Goal: Task Accomplishment & Management: Complete application form

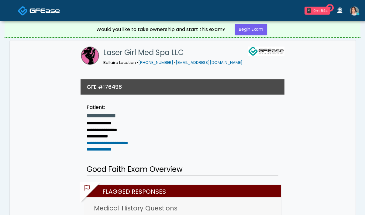
click at [358, 14] on icon at bounding box center [358, 14] width 2 height 2
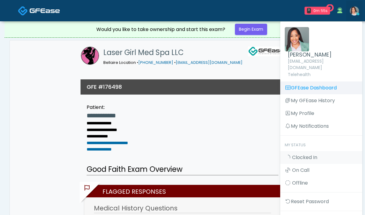
click at [325, 81] on link "GFEase Dashboard" at bounding box center [321, 87] width 82 height 13
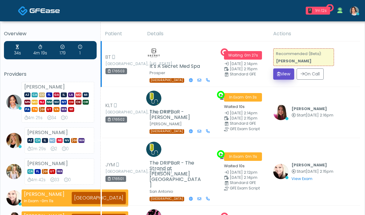
click at [287, 72] on button "View" at bounding box center [283, 73] width 21 height 11
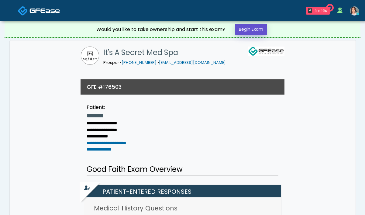
click at [250, 32] on link "Begin Exam" at bounding box center [251, 29] width 32 height 11
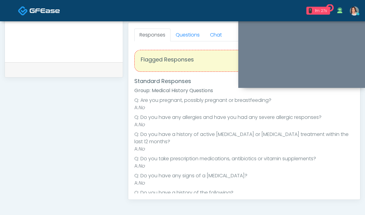
scroll to position [178, 0]
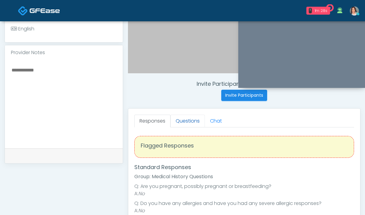
click at [190, 119] on link "Questions" at bounding box center [188, 121] width 34 height 13
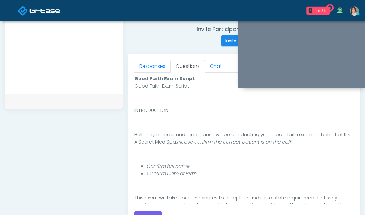
scroll to position [286, 0]
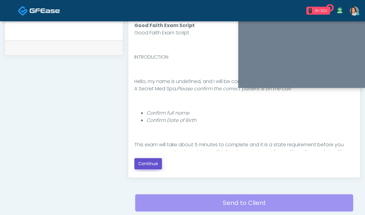
click at [139, 161] on button "Continue" at bounding box center [148, 163] width 28 height 11
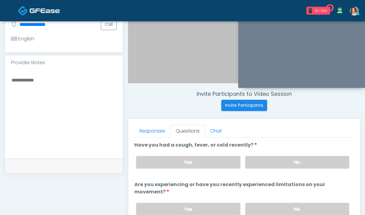
scroll to position [168, 0]
click at [252, 162] on label "No" at bounding box center [297, 162] width 104 height 12
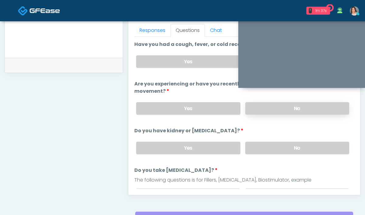
scroll to position [269, 0]
drag, startPoint x: 251, startPoint y: 108, endPoint x: 257, endPoint y: 112, distance: 7.8
click at [251, 109] on label "No" at bounding box center [297, 108] width 104 height 12
click at [270, 144] on label "No" at bounding box center [297, 148] width 104 height 12
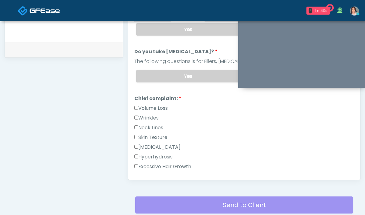
scroll to position [58, 0]
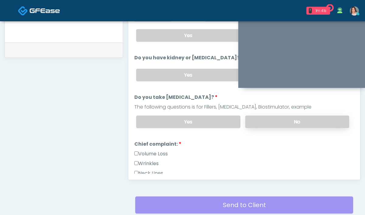
drag, startPoint x: 261, startPoint y: 125, endPoint x: 247, endPoint y: 117, distance: 16.1
click at [261, 125] on label "No" at bounding box center [297, 122] width 104 height 12
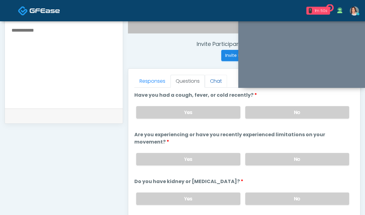
scroll to position [187, 0]
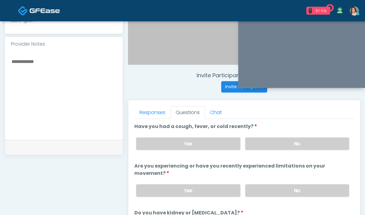
drag, startPoint x: 250, startPoint y: 135, endPoint x: 218, endPoint y: 103, distance: 45.1
click at [250, 135] on div "Yes No" at bounding box center [242, 144] width 223 height 22
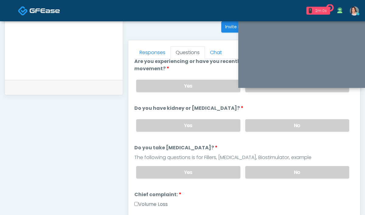
scroll to position [74, 0]
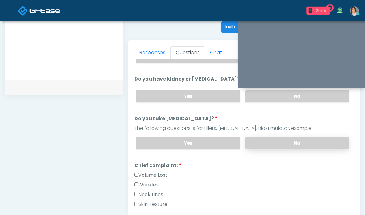
click at [270, 141] on label "No" at bounding box center [297, 143] width 104 height 12
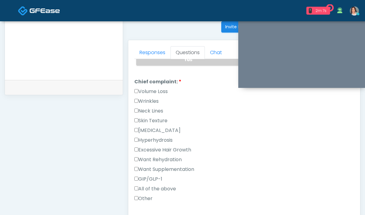
scroll to position [157, 0]
click at [150, 101] on label "Wrinkles" at bounding box center [146, 101] width 24 height 7
click at [153, 50] on link "Responses" at bounding box center [152, 52] width 36 height 13
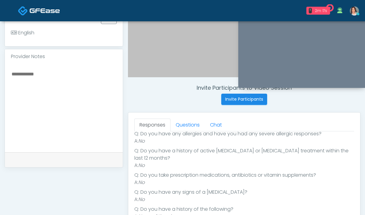
scroll to position [175, 0]
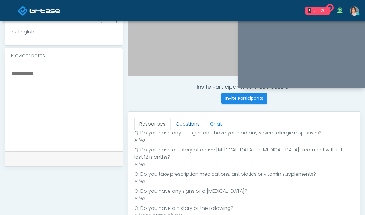
click at [183, 126] on link "Questions" at bounding box center [188, 124] width 34 height 13
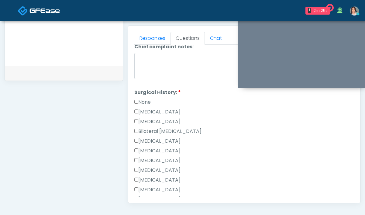
scroll to position [327, 0]
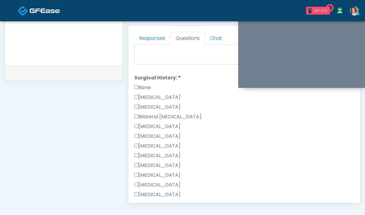
click at [155, 98] on label "Cesarean Section" at bounding box center [157, 97] width 46 height 7
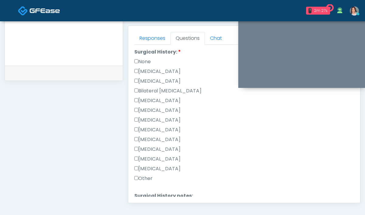
scroll to position [403, 0]
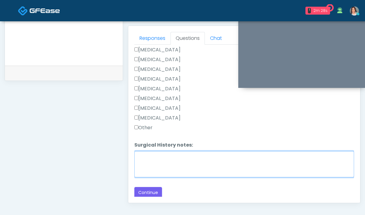
click at [152, 161] on textarea "Surgical History notes:" at bounding box center [244, 164] width 220 height 26
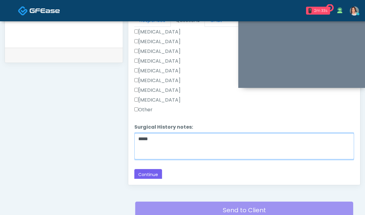
scroll to position [314, 0]
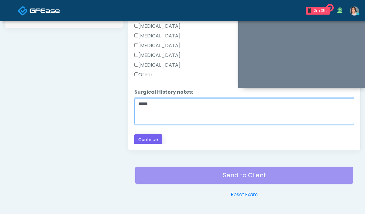
type textarea "****"
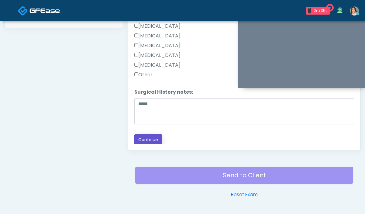
click at [142, 138] on button "Continue" at bounding box center [148, 139] width 28 height 11
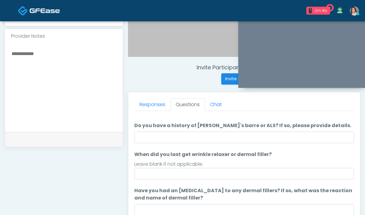
scroll to position [10, 0]
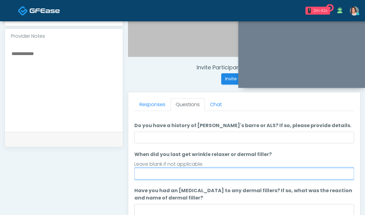
click at [179, 176] on input "When did you last get wrinkle relaxer or dermal filler?" at bounding box center [244, 174] width 220 height 12
drag, startPoint x: 282, startPoint y: 174, endPoint x: 251, endPoint y: 171, distance: 30.6
click at [251, 171] on input "**********" at bounding box center [244, 174] width 220 height 12
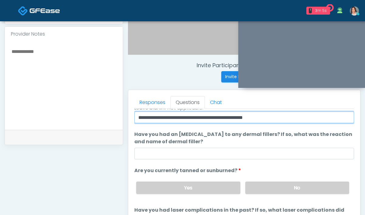
scroll to position [221, 0]
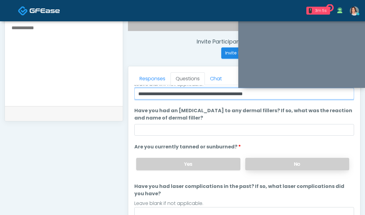
type input "**********"
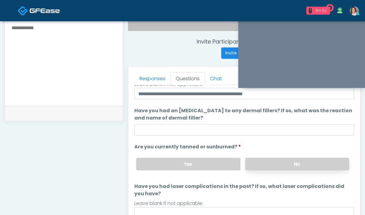
click at [265, 165] on label "No" at bounding box center [297, 164] width 104 height 12
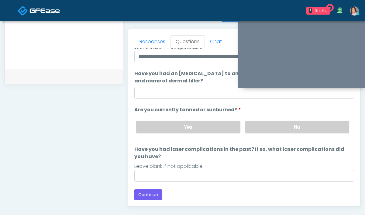
scroll to position [273, 0]
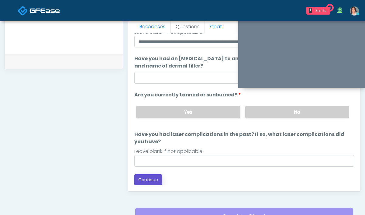
click at [159, 177] on button "Continue" at bounding box center [148, 179] width 28 height 11
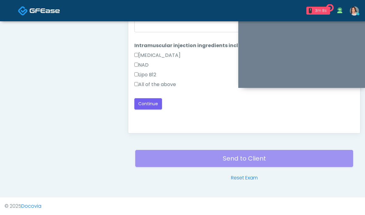
scroll to position [323, 0]
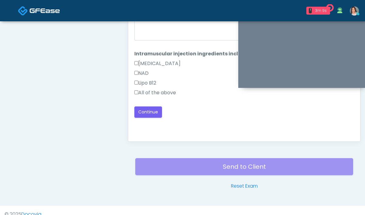
click at [164, 92] on label "All of the above" at bounding box center [155, 92] width 42 height 7
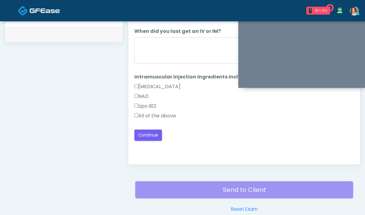
scroll to position [271, 0]
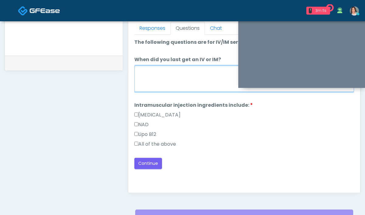
click at [191, 74] on textarea "When did you last get an IV or IM?" at bounding box center [244, 79] width 220 height 26
type textarea "**********"
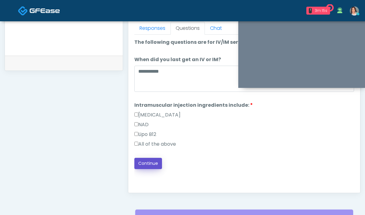
click at [149, 163] on button "Continue" at bounding box center [148, 163] width 28 height 11
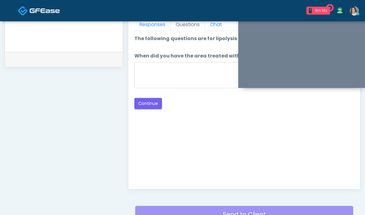
scroll to position [245, 0]
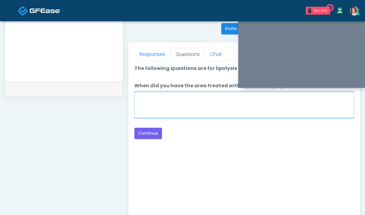
click at [180, 103] on textarea "When did you have the area treated with a previous lipolysis treatment?" at bounding box center [244, 105] width 220 height 26
type textarea "**********"
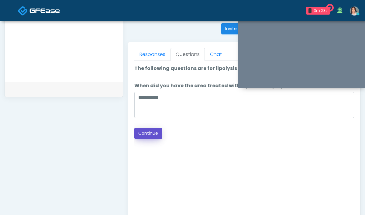
click at [156, 136] on button "Continue" at bounding box center [148, 133] width 28 height 11
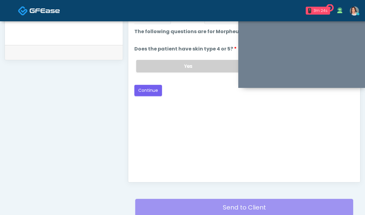
scroll to position [239, 0]
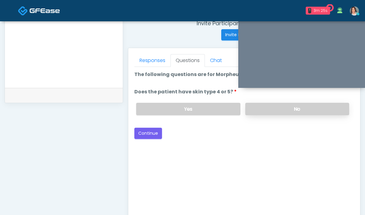
click at [260, 112] on label "No" at bounding box center [297, 109] width 104 height 12
click at [156, 131] on button "Continue" at bounding box center [148, 133] width 28 height 11
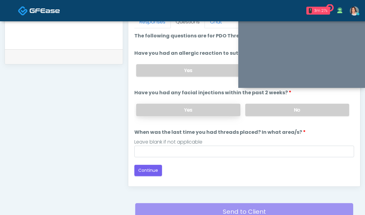
scroll to position [244, 0]
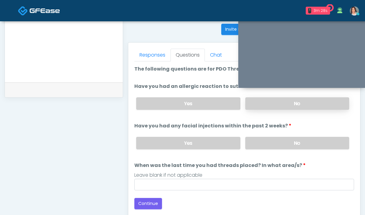
click at [256, 106] on label "No" at bounding box center [297, 103] width 104 height 12
click at [266, 145] on label "No" at bounding box center [297, 143] width 104 height 12
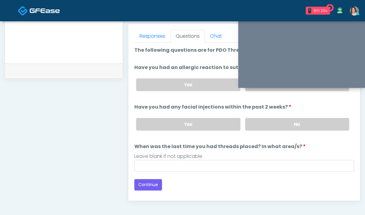
scroll to position [298, 0]
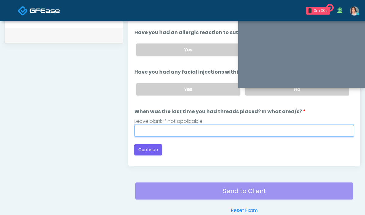
click at [167, 127] on input "When was the last time you had threads placed? In what area/s?" at bounding box center [244, 131] width 220 height 12
type input "***"
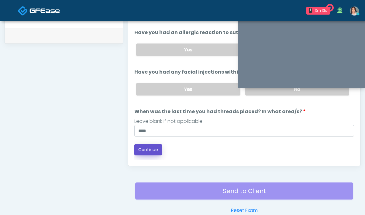
click at [140, 152] on button "Continue" at bounding box center [148, 149] width 28 height 11
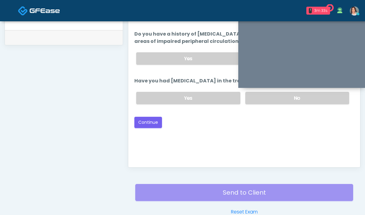
scroll to position [250, 0]
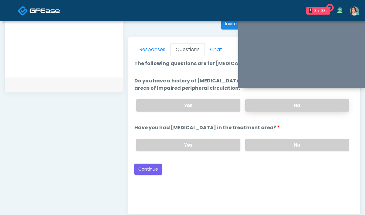
click at [267, 106] on label "No" at bounding box center [297, 105] width 104 height 12
click at [252, 150] on label "No" at bounding box center [297, 145] width 104 height 12
click at [154, 171] on button "Continue" at bounding box center [148, 169] width 28 height 11
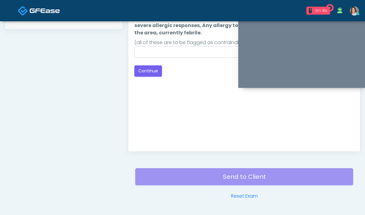
scroll to position [244, 0]
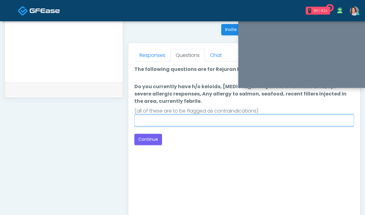
click at [192, 124] on input "Do you currently have h/o keloids, skin infection in the treatment area, h/o se…" at bounding box center [244, 121] width 220 height 12
type input "****"
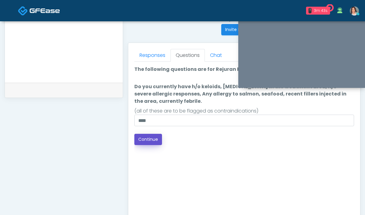
click at [148, 144] on button "Continue" at bounding box center [148, 139] width 28 height 11
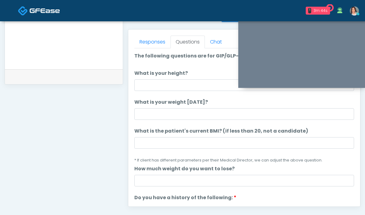
scroll to position [253, 0]
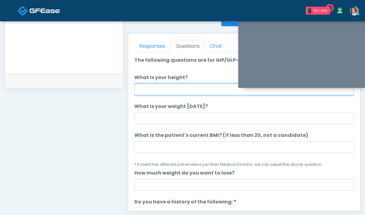
click at [175, 86] on input "What is your height?" at bounding box center [244, 90] width 220 height 12
type input "*****"
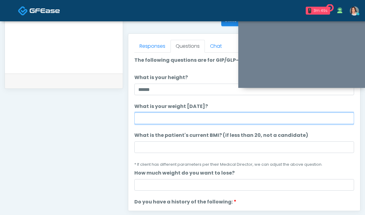
click at [152, 122] on input "What is your weight today?" at bounding box center [244, 118] width 220 height 12
type input "**********"
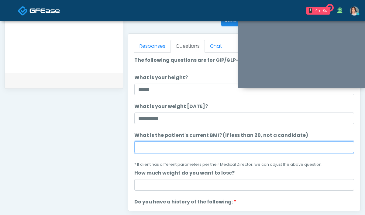
click at [195, 153] on input "What is the patient's current BMI? (if less than 20, not a candidate)" at bounding box center [244, 147] width 220 height 12
paste input "****"
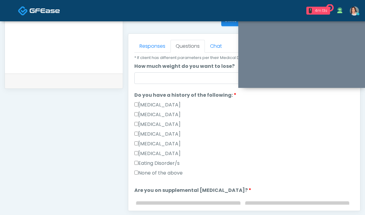
scroll to position [112, 0]
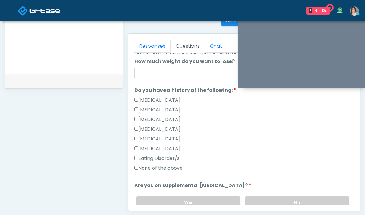
type input "****"
click at [154, 170] on label "None of the above" at bounding box center [158, 167] width 48 height 7
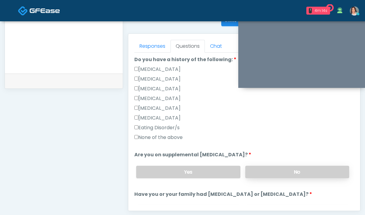
click at [258, 173] on label "No" at bounding box center [297, 172] width 104 height 12
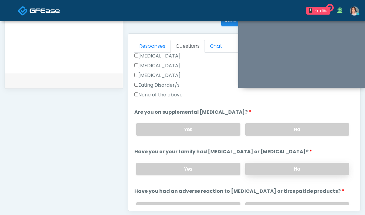
click at [265, 172] on label "No" at bounding box center [297, 169] width 104 height 12
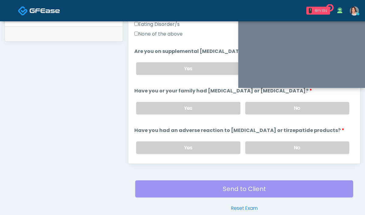
scroll to position [218, 0]
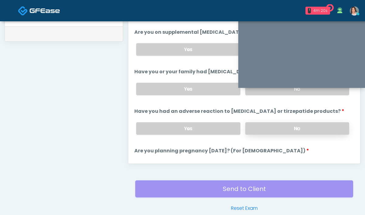
click at [254, 128] on label "No" at bounding box center [297, 128] width 104 height 12
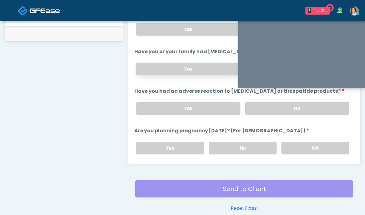
scroll to position [262, 0]
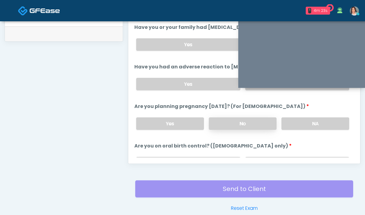
drag, startPoint x: 249, startPoint y: 114, endPoint x: 241, endPoint y: 126, distance: 14.5
click at [249, 114] on div "Yes No NA" at bounding box center [242, 123] width 223 height 22
click at [241, 126] on label "No" at bounding box center [243, 123] width 68 height 12
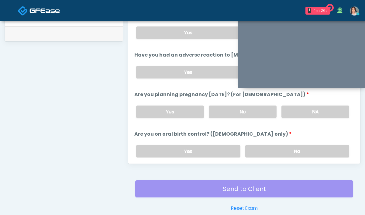
scroll to position [278, 0]
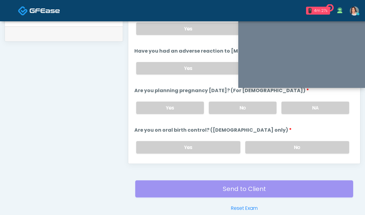
click at [280, 155] on div "Yes No" at bounding box center [242, 147] width 223 height 22
click at [280, 150] on label "No" at bounding box center [297, 147] width 104 height 12
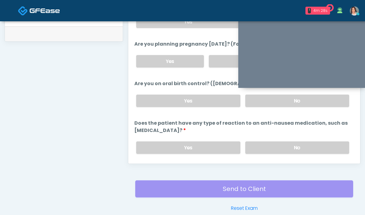
scroll to position [333, 0]
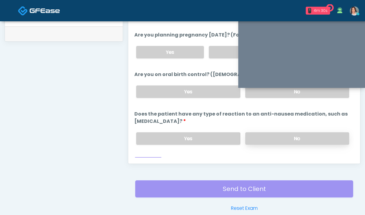
click at [266, 141] on label "No" at bounding box center [297, 138] width 104 height 12
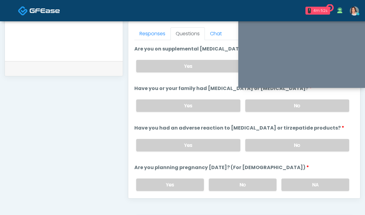
scroll to position [343, 0]
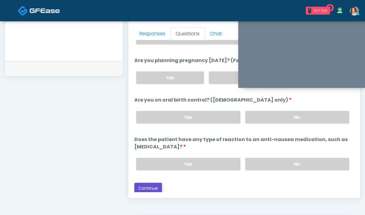
click at [148, 187] on button "Continue" at bounding box center [148, 188] width 28 height 11
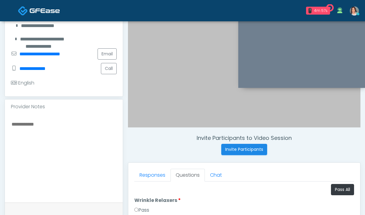
scroll to position [125, 0]
click at [337, 187] on button "Pass All" at bounding box center [342, 189] width 23 height 11
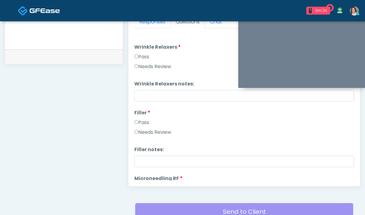
scroll to position [245, 0]
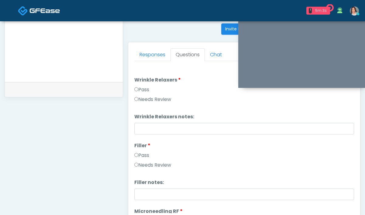
click at [158, 55] on link "Responses" at bounding box center [152, 54] width 36 height 13
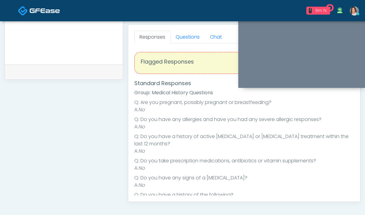
scroll to position [208, 0]
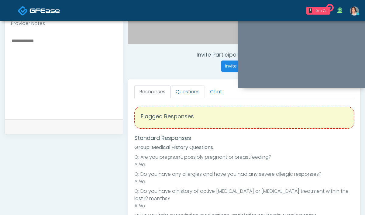
click at [182, 94] on link "Questions" at bounding box center [188, 91] width 34 height 13
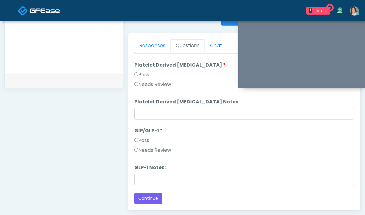
scroll to position [319, 0]
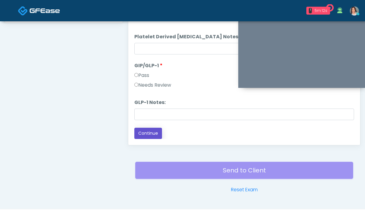
click at [147, 130] on button "Continue" at bounding box center [148, 133] width 28 height 11
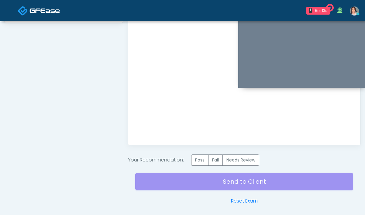
scroll to position [0, 0]
click at [198, 158] on label "Pass" at bounding box center [199, 159] width 17 height 11
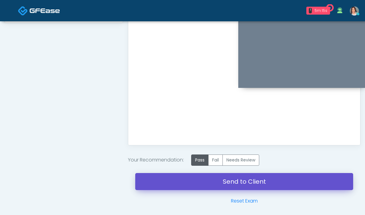
click at [193, 184] on link "Send to Client" at bounding box center [244, 181] width 218 height 17
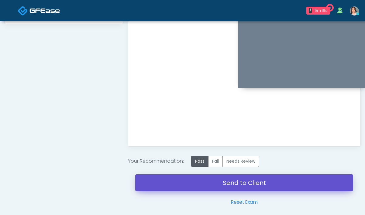
scroll to position [317, 0]
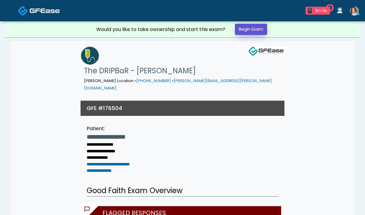
click at [250, 27] on link "Begin Exam" at bounding box center [251, 29] width 32 height 11
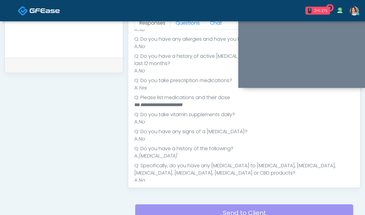
scroll to position [195, 0]
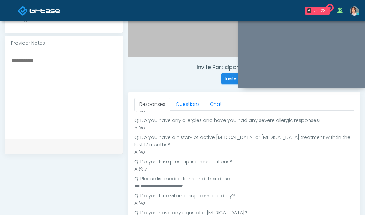
click at [79, 95] on textarea at bounding box center [64, 94] width 106 height 74
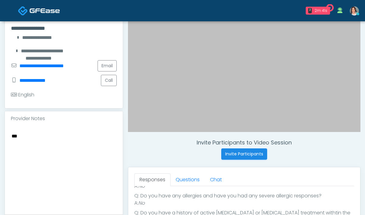
scroll to position [126, 0]
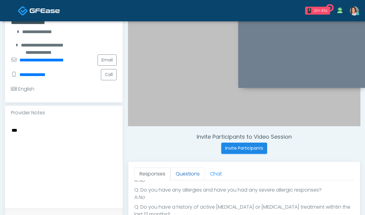
click at [187, 174] on link "Questions" at bounding box center [188, 174] width 34 height 13
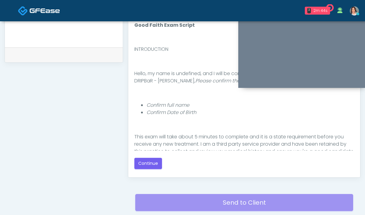
scroll to position [12, 0]
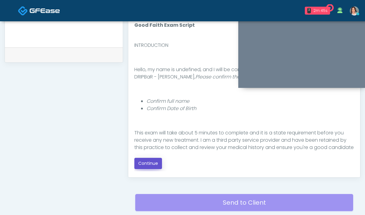
click at [141, 158] on button "Continue" at bounding box center [148, 163] width 28 height 11
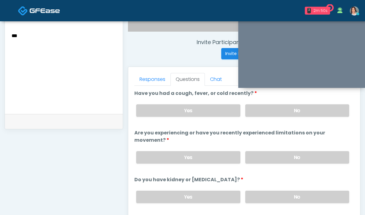
scroll to position [220, 0]
drag, startPoint x: 257, startPoint y: 110, endPoint x: 252, endPoint y: 102, distance: 9.5
click at [257, 110] on label "No" at bounding box center [297, 111] width 104 height 12
click at [285, 161] on label "No" at bounding box center [297, 157] width 104 height 12
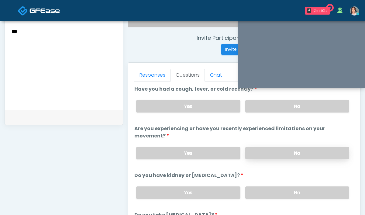
scroll to position [232, 0]
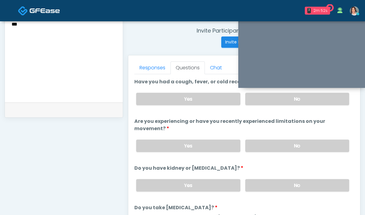
click at [253, 177] on div "Yes No" at bounding box center [242, 185] width 223 height 22
click at [260, 190] on label "No" at bounding box center [297, 185] width 104 height 12
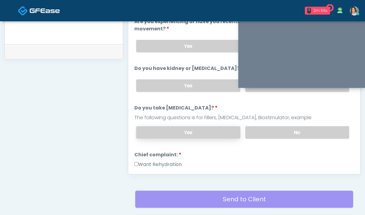
scroll to position [43, 0]
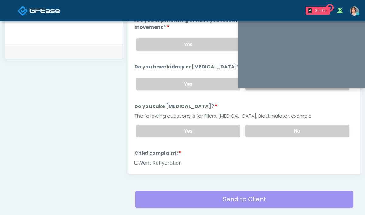
click at [242, 130] on div "Yes No" at bounding box center [242, 131] width 223 height 22
click at [257, 134] on label "No" at bounding box center [297, 131] width 104 height 12
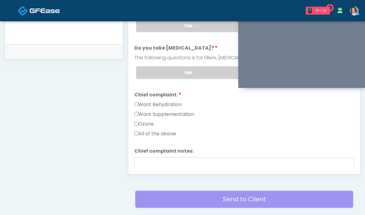
scroll to position [106, 0]
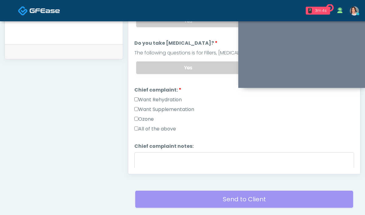
drag, startPoint x: 168, startPoint y: 93, endPoint x: 164, endPoint y: 103, distance: 10.7
click at [168, 93] on li "Chief complaint: Chief complaint: Want Rehydration Want Supplementation Ozone A…" at bounding box center [244, 110] width 220 height 49
click at [162, 106] on label "Want Supplementation" at bounding box center [164, 109] width 60 height 7
click at [162, 95] on li "Chief complaint: Chief complaint: Want Rehydration Want Supplementation Ozone A…" at bounding box center [244, 110] width 220 height 49
click at [161, 97] on label "Want Rehydration" at bounding box center [157, 99] width 47 height 7
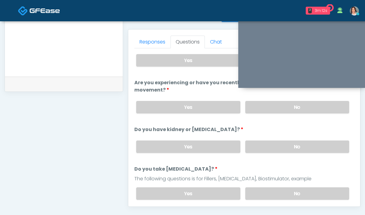
scroll to position [13, 0]
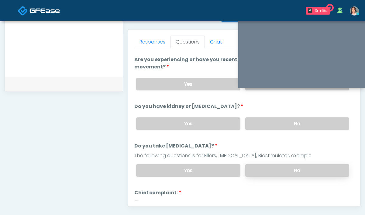
drag, startPoint x: 263, startPoint y: 172, endPoint x: 251, endPoint y: 166, distance: 13.2
click at [263, 172] on label "No" at bounding box center [297, 170] width 104 height 12
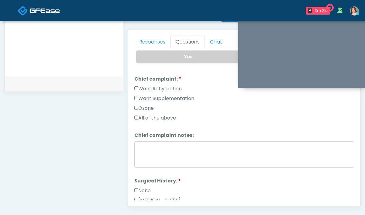
scroll to position [223, 0]
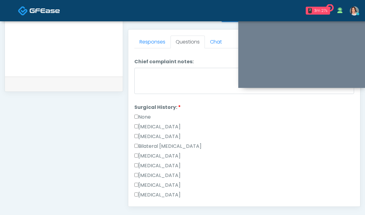
click at [143, 116] on label "None" at bounding box center [142, 116] width 16 height 7
click at [164, 41] on link "Responses" at bounding box center [152, 42] width 36 height 13
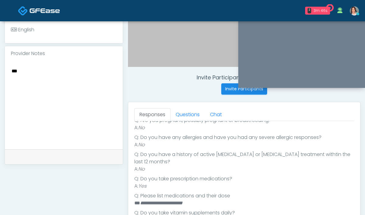
scroll to position [177, 0]
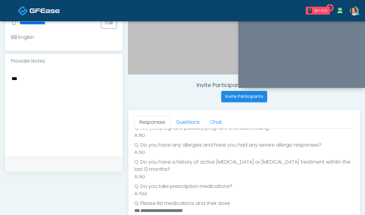
click at [68, 96] on textarea "***" at bounding box center [64, 111] width 106 height 74
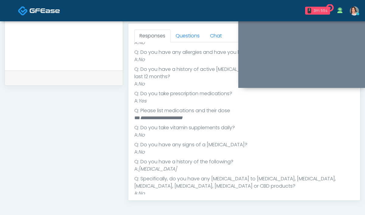
scroll to position [95, 0]
type textarea "**********"
click at [183, 32] on link "Questions" at bounding box center [188, 35] width 34 height 13
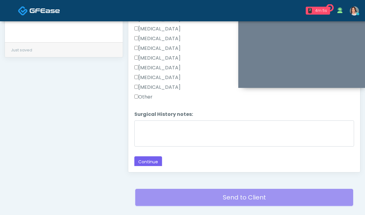
scroll to position [331, 0]
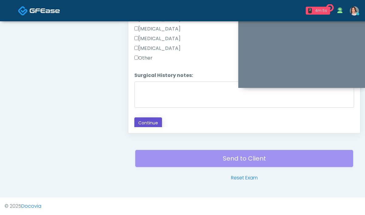
click at [150, 123] on button "Continue" at bounding box center [148, 122] width 28 height 11
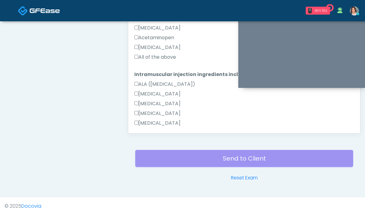
click at [157, 56] on label "All of the above" at bounding box center [155, 57] width 42 height 7
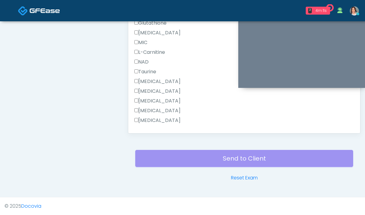
scroll to position [675, 0]
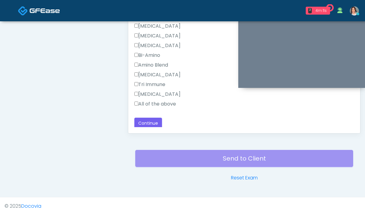
click at [161, 106] on div "All of the above" at bounding box center [244, 105] width 220 height 10
click at [164, 102] on label "All of the above" at bounding box center [155, 103] width 42 height 7
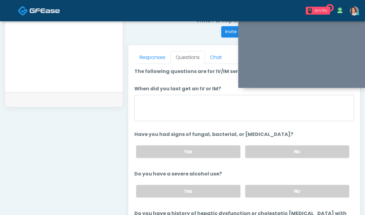
scroll to position [210, 0]
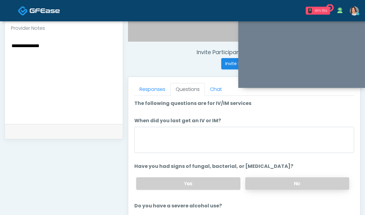
click at [274, 187] on label "No" at bounding box center [297, 183] width 104 height 12
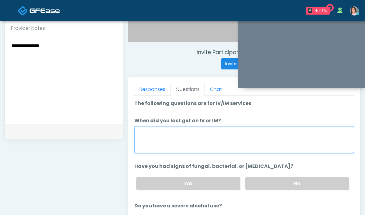
click at [219, 139] on textarea "When did you last get an IV or IM?" at bounding box center [244, 140] width 220 height 26
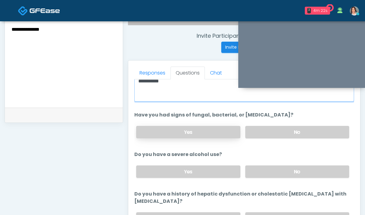
scroll to position [37, 0]
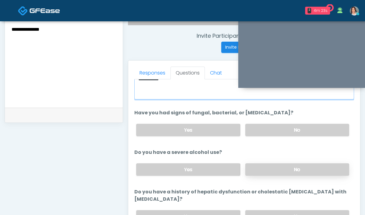
type textarea "**********"
click at [261, 171] on label "No" at bounding box center [297, 169] width 104 height 12
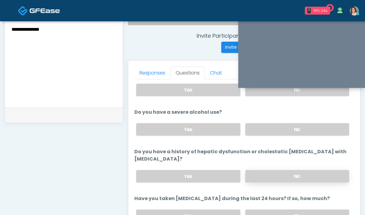
scroll to position [79, 0]
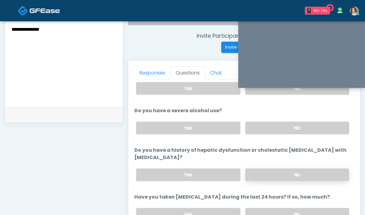
click at [281, 176] on label "No" at bounding box center [297, 174] width 104 height 12
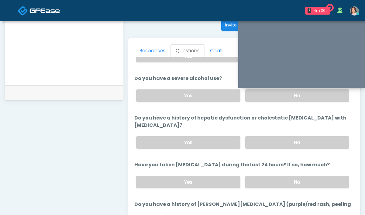
scroll to position [89, 0]
click at [260, 179] on label "No" at bounding box center [297, 182] width 104 height 12
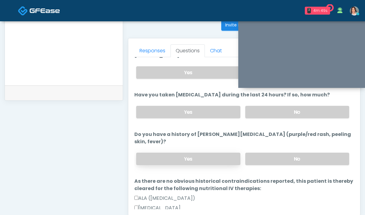
scroll to position [190, 0]
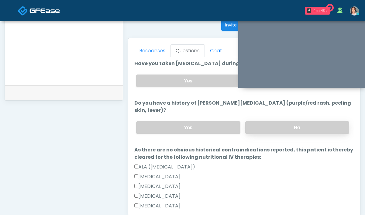
click at [256, 122] on label "No" at bounding box center [297, 127] width 104 height 12
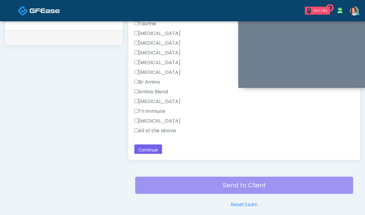
scroll to position [331, 0]
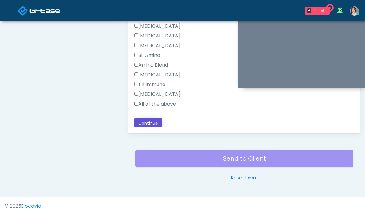
drag, startPoint x: 144, startPoint y: 122, endPoint x: 178, endPoint y: 99, distance: 41.3
click at [144, 122] on button "Continue" at bounding box center [148, 123] width 28 height 11
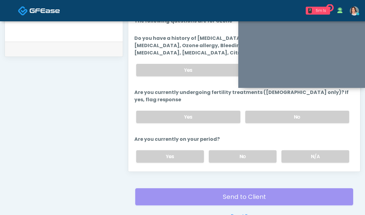
scroll to position [226, 0]
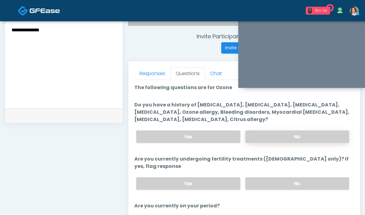
click at [275, 133] on label "No" at bounding box center [297, 136] width 104 height 12
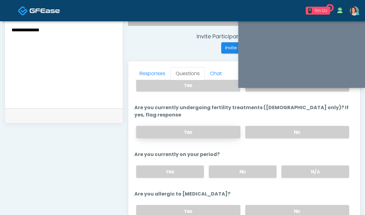
scroll to position [52, 0]
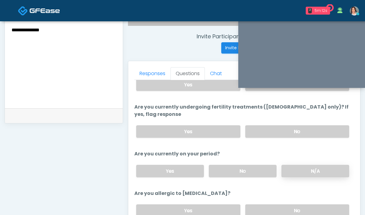
drag, startPoint x: 305, startPoint y: 168, endPoint x: 288, endPoint y: 161, distance: 17.8
click at [305, 168] on label "N/A" at bounding box center [316, 171] width 68 height 12
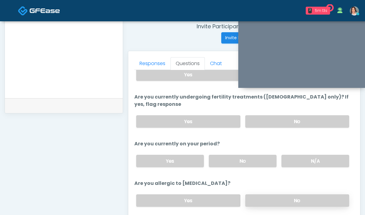
click at [263, 194] on label "No" at bounding box center [297, 200] width 104 height 12
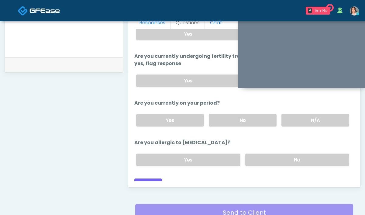
scroll to position [331, 0]
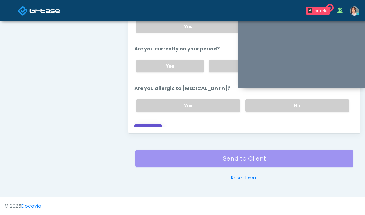
click at [154, 124] on button "Continue" at bounding box center [148, 129] width 28 height 11
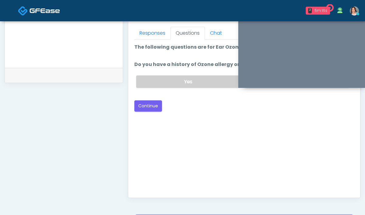
scroll to position [233, 0]
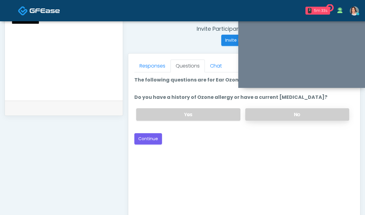
click at [277, 113] on label "No" at bounding box center [297, 114] width 104 height 12
click at [146, 140] on button "Continue" at bounding box center [148, 138] width 28 height 11
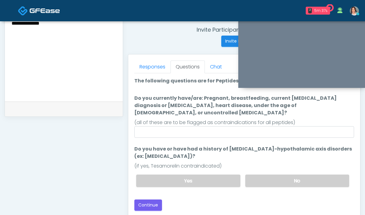
scroll to position [221, 0]
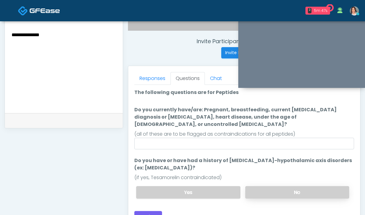
click at [266, 186] on label "No" at bounding box center [297, 192] width 104 height 12
click at [191, 142] on ol "The following questions are for Peptides The following questions are for Peptid…" at bounding box center [244, 146] width 220 height 115
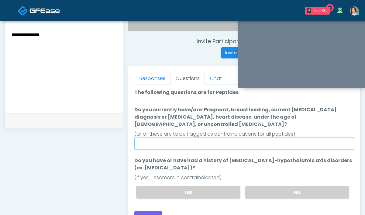
click at [190, 138] on input "Do you currently have/are: Pregnant, breastfeeding, current cancer diagnosis or…" at bounding box center [244, 144] width 220 height 12
type input "**"
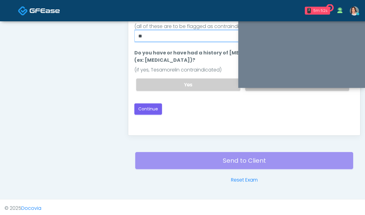
scroll to position [324, 0]
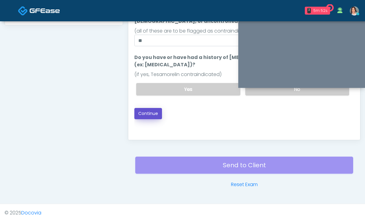
click at [155, 108] on button "Continue" at bounding box center [148, 113] width 28 height 11
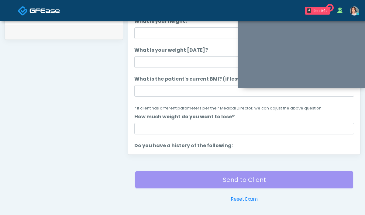
scroll to position [227, 0]
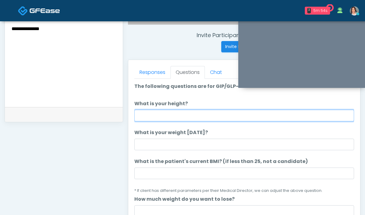
click at [156, 113] on input "What is your height?" at bounding box center [244, 116] width 220 height 12
type input "*"
type input "**"
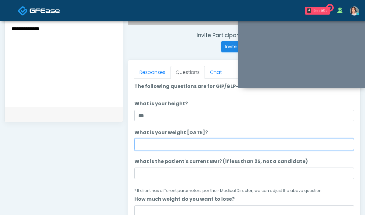
click at [144, 141] on input "What is your weight today?" at bounding box center [244, 145] width 220 height 12
click at [150, 143] on input "What is your weight today?" at bounding box center [244, 145] width 220 height 12
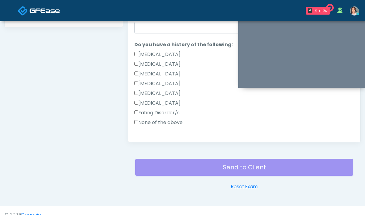
scroll to position [89, 0]
type input "**********"
click at [149, 123] on label "None of the above" at bounding box center [158, 121] width 48 height 7
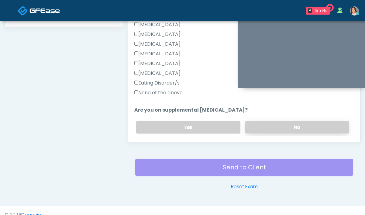
click at [251, 122] on label "No" at bounding box center [297, 127] width 104 height 12
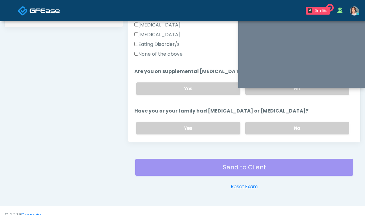
drag, startPoint x: 266, startPoint y: 128, endPoint x: 205, endPoint y: 70, distance: 83.9
click at [266, 128] on label "No" at bounding box center [297, 128] width 104 height 12
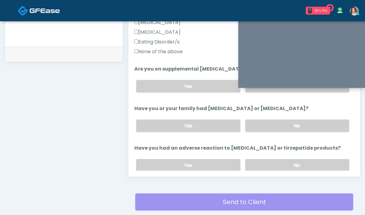
scroll to position [286, 0]
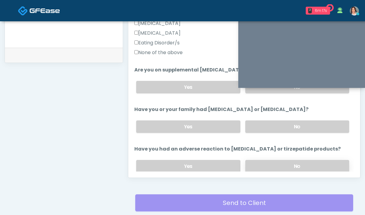
click at [281, 162] on label "No" at bounding box center [297, 166] width 104 height 12
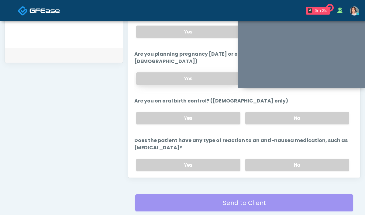
scroll to position [337, 0]
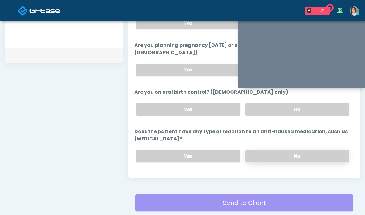
click at [262, 150] on label "No" at bounding box center [297, 156] width 104 height 12
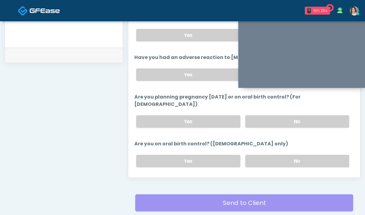
scroll to position [213, 0]
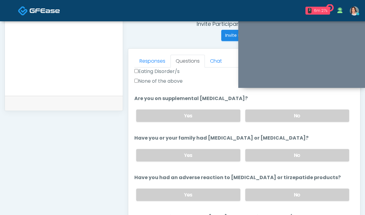
click at [40, 54] on textarea "**********" at bounding box center [64, 50] width 106 height 74
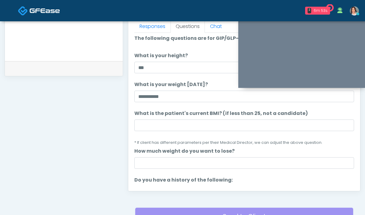
scroll to position [0, 0]
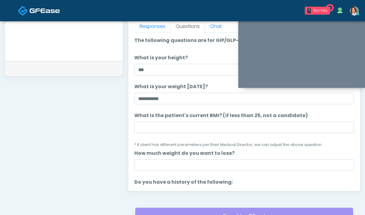
type textarea "**********"
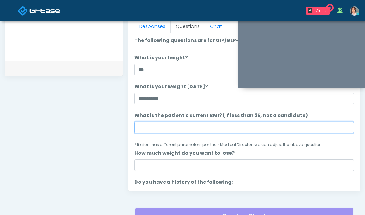
click at [212, 127] on input "What is the patient's current BMI? (if less than 25, not a candidate)" at bounding box center [244, 128] width 220 height 12
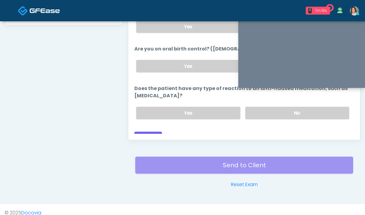
scroll to position [331, 0]
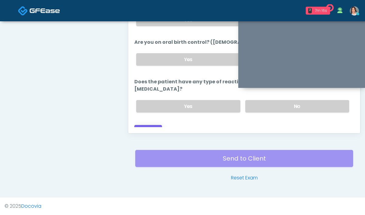
type input "****"
click at [157, 125] on button "Continue" at bounding box center [148, 130] width 28 height 11
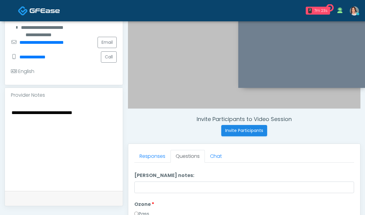
scroll to position [0, 0]
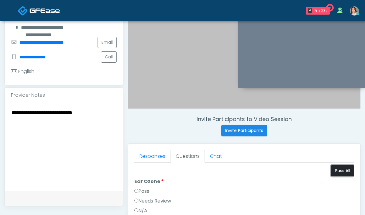
click at [340, 174] on button "Pass All" at bounding box center [342, 170] width 23 height 11
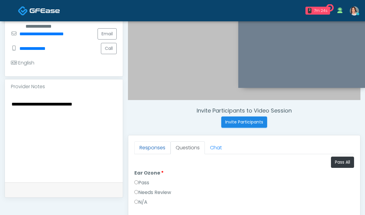
click at [155, 150] on link "Responses" at bounding box center [152, 147] width 36 height 13
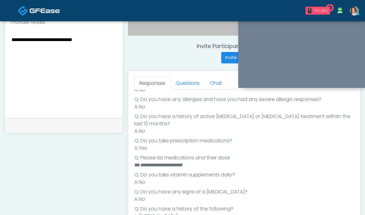
scroll to position [246, 0]
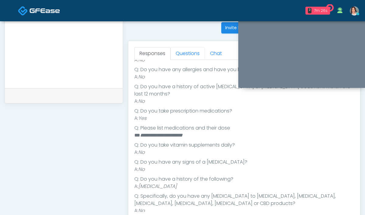
drag, startPoint x: 180, startPoint y: 54, endPoint x: 176, endPoint y: 80, distance: 26.1
click at [180, 55] on link "Questions" at bounding box center [188, 53] width 34 height 13
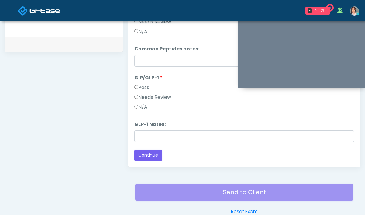
scroll to position [331, 0]
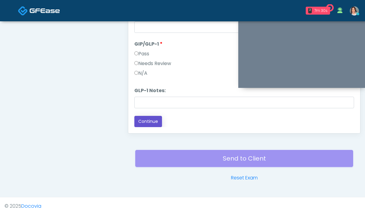
click at [150, 124] on button "Continue" at bounding box center [148, 121] width 28 height 11
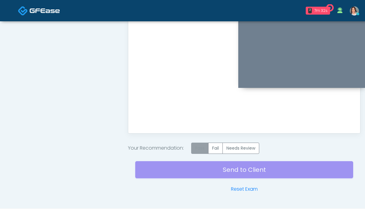
click at [201, 144] on label "Pass" at bounding box center [199, 148] width 17 height 11
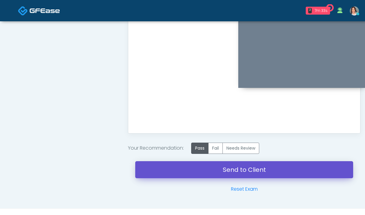
click at [227, 174] on link "Send to Client" at bounding box center [244, 169] width 218 height 17
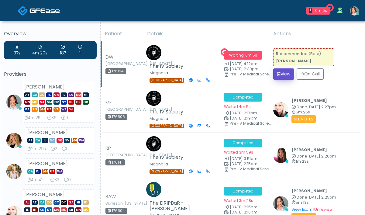
click at [284, 68] on button "View" at bounding box center [283, 73] width 21 height 11
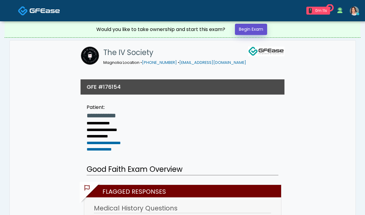
click at [239, 33] on link "Begin Exam" at bounding box center [251, 29] width 32 height 11
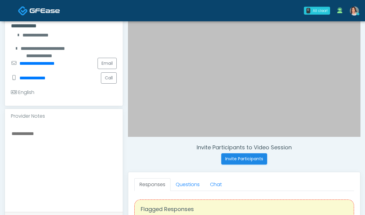
scroll to position [116, 0]
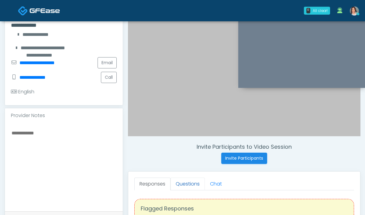
click at [175, 188] on link "Questions" at bounding box center [188, 184] width 34 height 13
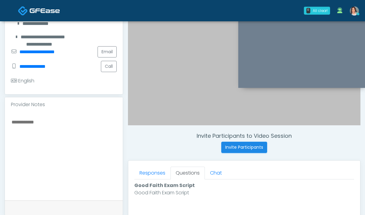
scroll to position [163, 0]
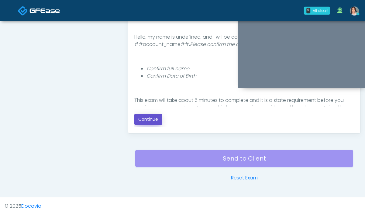
click at [143, 118] on button "Continue" at bounding box center [148, 119] width 28 height 11
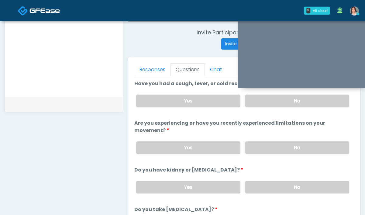
scroll to position [229, 0]
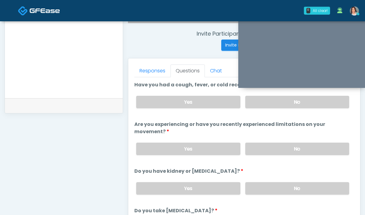
drag, startPoint x: 269, startPoint y: 102, endPoint x: 272, endPoint y: 130, distance: 28.1
click at [269, 103] on label "No" at bounding box center [297, 102] width 104 height 12
drag, startPoint x: 268, startPoint y: 146, endPoint x: 243, endPoint y: 130, distance: 29.7
click at [268, 146] on label "No" at bounding box center [297, 149] width 104 height 12
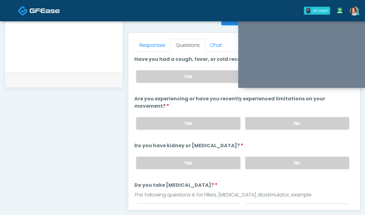
scroll to position [177, 0]
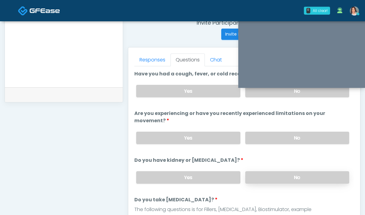
click at [314, 179] on label "No" at bounding box center [297, 177] width 104 height 12
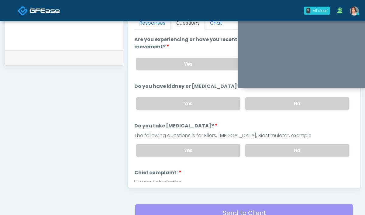
scroll to position [65, 0]
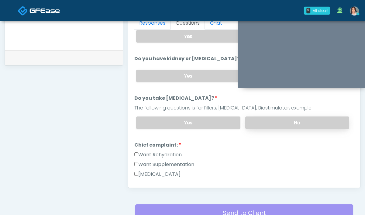
drag, startPoint x: 273, startPoint y: 122, endPoint x: 266, endPoint y: 122, distance: 7.0
click at [273, 122] on label "No" at bounding box center [297, 122] width 104 height 12
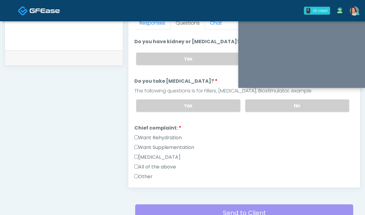
scroll to position [85, 0]
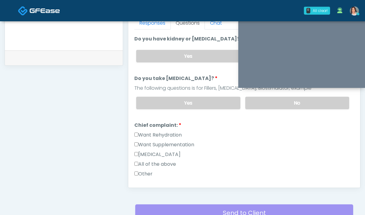
click at [157, 133] on label "Want Rehydration" at bounding box center [157, 134] width 47 height 7
click at [151, 141] on label "Want Supplementation" at bounding box center [164, 144] width 60 height 7
click at [161, 23] on link "Responses" at bounding box center [152, 23] width 36 height 13
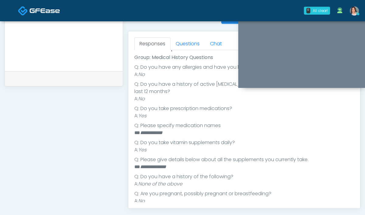
scroll to position [250, 0]
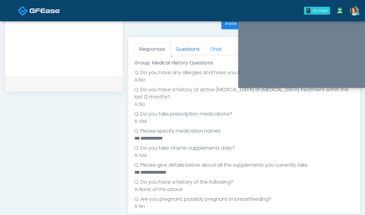
click at [187, 49] on link "Questions" at bounding box center [188, 49] width 34 height 13
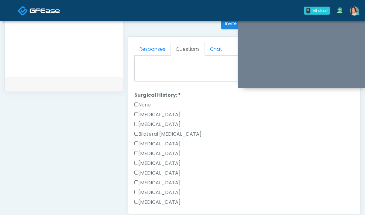
scroll to position [253, 0]
click at [136, 98] on li "Surgical History: Surgical History: None [MEDICAL_DATA] [MEDICAL_DATA] Bilatera…" at bounding box center [244, 164] width 220 height 146
click at [141, 105] on label "None" at bounding box center [142, 104] width 16 height 7
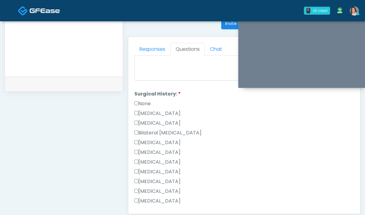
scroll to position [254, 0]
drag, startPoint x: 142, startPoint y: 101, endPoint x: 150, endPoint y: 101, distance: 8.2
click at [142, 101] on label "None" at bounding box center [142, 103] width 16 height 7
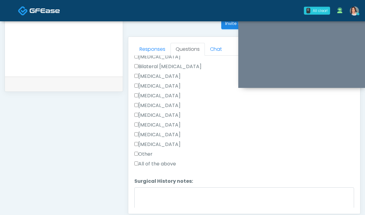
scroll to position [345, 0]
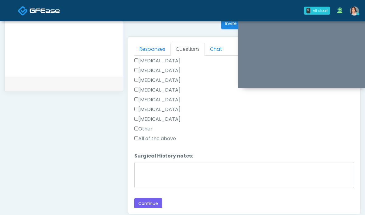
click at [147, 128] on label "Other" at bounding box center [143, 128] width 18 height 7
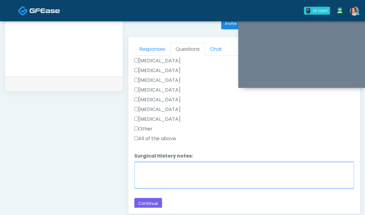
click at [146, 169] on textarea "Surgical History notes:" at bounding box center [244, 175] width 220 height 26
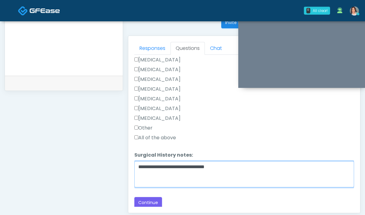
scroll to position [251, 0]
type textarea "**********"
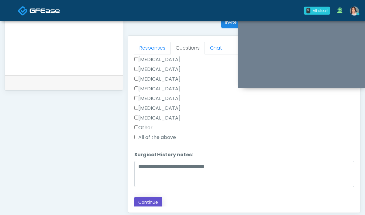
click at [148, 197] on button "Continue" at bounding box center [148, 202] width 28 height 11
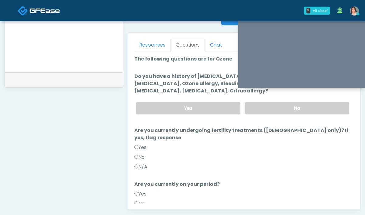
scroll to position [254, 0]
click at [262, 109] on label "No" at bounding box center [297, 108] width 104 height 12
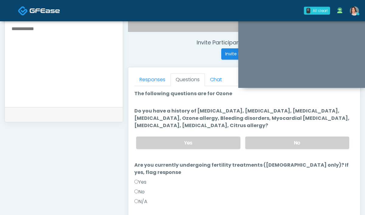
scroll to position [314, 0]
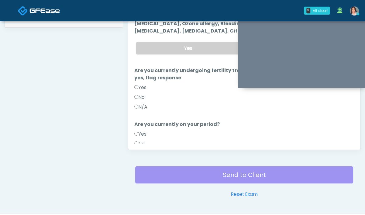
click at [136, 103] on label "N/A" at bounding box center [140, 106] width 13 height 7
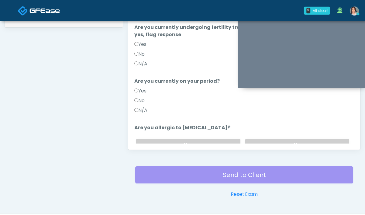
click at [140, 107] on label "N/A" at bounding box center [140, 110] width 13 height 7
click at [278, 139] on label "No" at bounding box center [297, 145] width 104 height 12
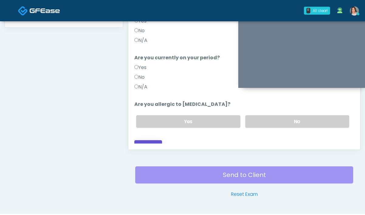
click at [149, 140] on button "Continue" at bounding box center [148, 145] width 28 height 11
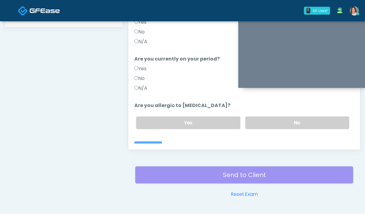
scroll to position [331, 0]
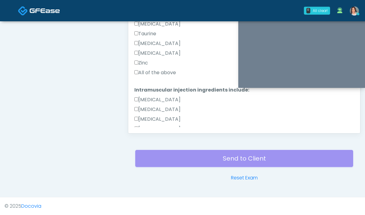
click at [161, 74] on label "All of the above" at bounding box center [155, 72] width 42 height 7
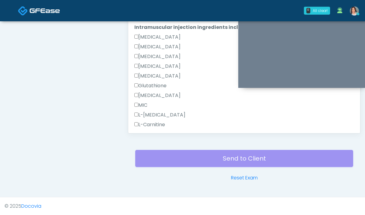
scroll to position [386, 0]
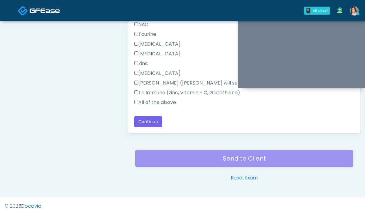
click at [159, 101] on label "All of the above" at bounding box center [155, 102] width 42 height 7
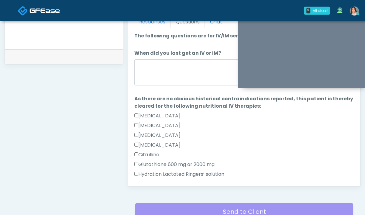
scroll to position [277, 0]
click at [175, 75] on textarea "When did you last get an IV or IM?" at bounding box center [244, 73] width 220 height 26
type textarea "*"
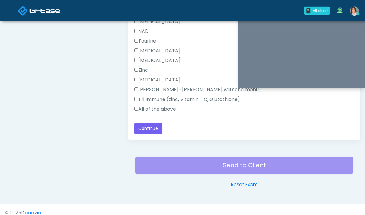
scroll to position [331, 0]
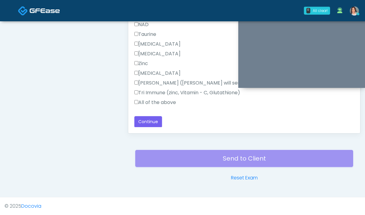
type textarea "**********"
click at [157, 127] on div "Responses Questions Chat Good Faith Exam Script Good Faith Exam Script INTRODUC…" at bounding box center [244, 44] width 232 height 177
click at [159, 125] on button "Continue" at bounding box center [148, 121] width 28 height 11
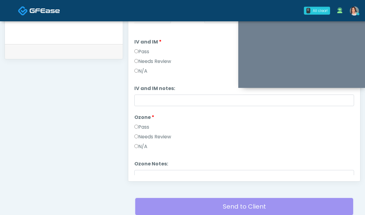
scroll to position [216, 0]
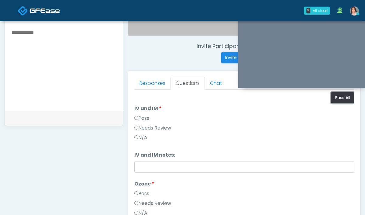
drag, startPoint x: 338, startPoint y: 95, endPoint x: 320, endPoint y: 87, distance: 20.0
click at [338, 95] on button "Pass All" at bounding box center [342, 97] width 23 height 11
click at [149, 86] on link "Responses" at bounding box center [152, 83] width 36 height 13
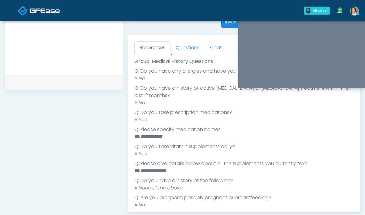
scroll to position [178, 0]
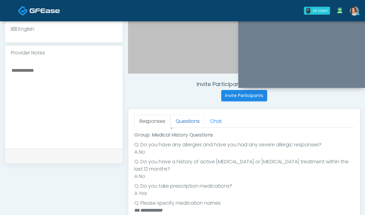
click at [174, 122] on link "Questions" at bounding box center [188, 121] width 34 height 13
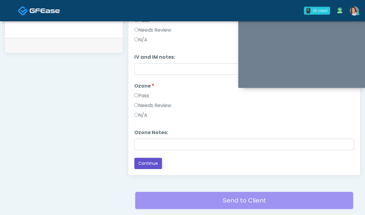
click at [145, 159] on button "Continue" at bounding box center [148, 163] width 28 height 11
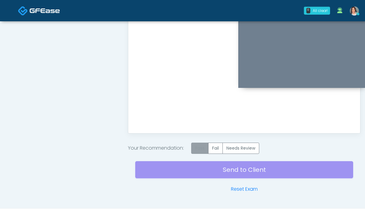
click at [200, 147] on label "Pass" at bounding box center [199, 148] width 17 height 11
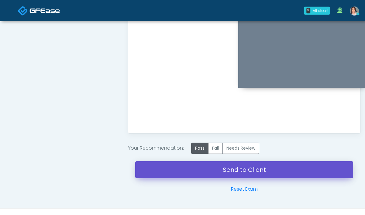
click at [221, 173] on link "Send to Client" at bounding box center [244, 169] width 218 height 17
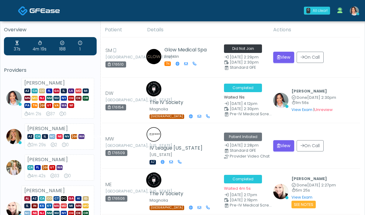
scroll to position [34, 0]
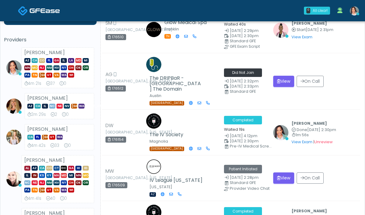
click at [67, 127] on div "[PERSON_NAME] CA [GEOGRAPHIC_DATA] [GEOGRAPHIC_DATA] UT [GEOGRAPHIC_DATA] 4m 42…" at bounding box center [60, 137] width 70 height 26
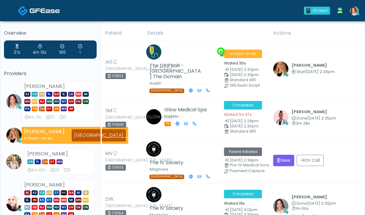
scroll to position [0, 0]
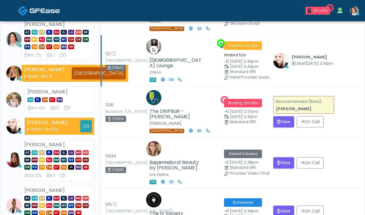
scroll to position [88, 0]
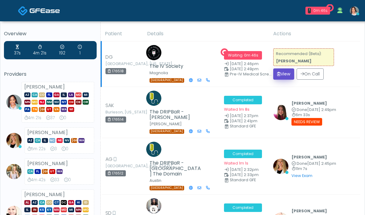
click at [292, 70] on button "View" at bounding box center [283, 73] width 21 height 11
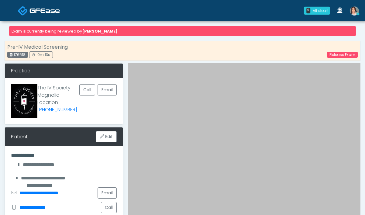
click at [360, 10] on link at bounding box center [354, 11] width 16 height 20
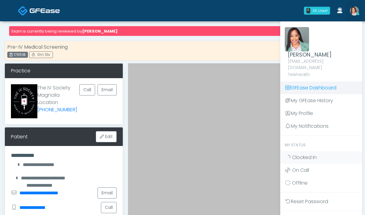
click at [295, 81] on link "GFEase Dashboard" at bounding box center [321, 87] width 82 height 13
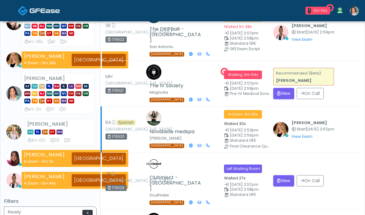
scroll to position [109, 0]
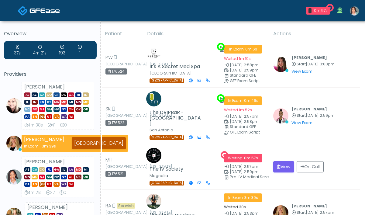
click at [354, 17] on link at bounding box center [354, 11] width 16 height 20
